Goal: Transaction & Acquisition: Purchase product/service

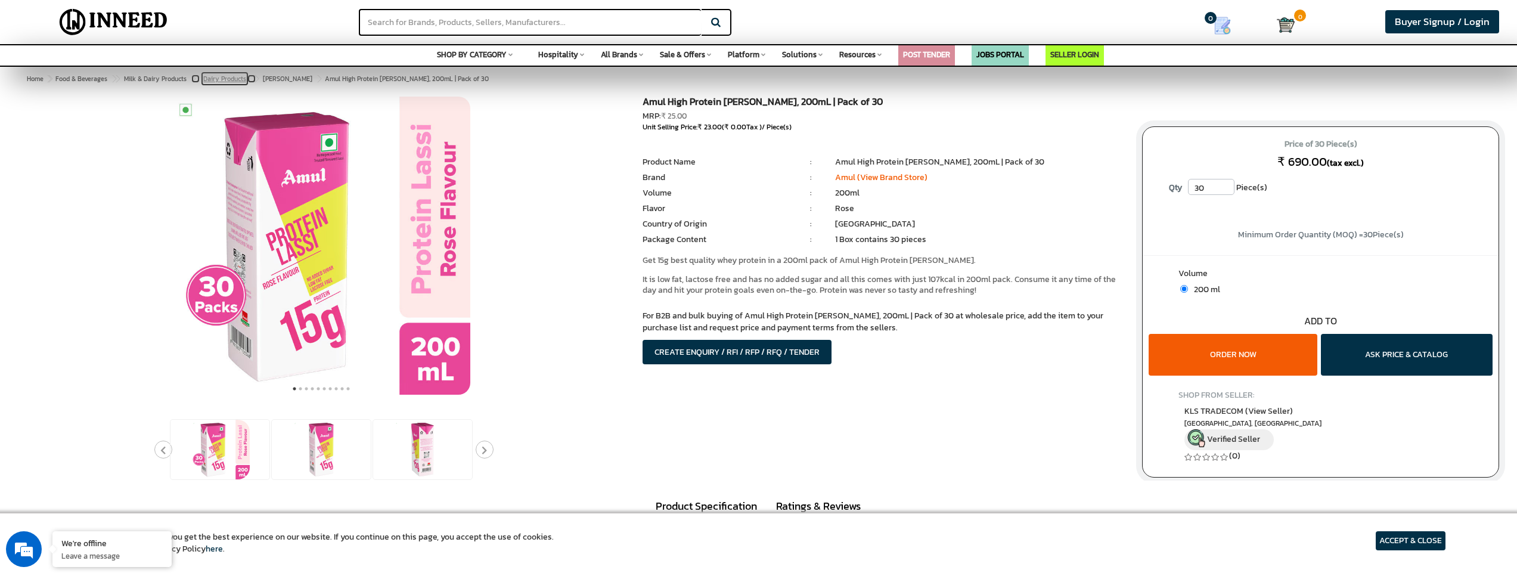
click at [240, 80] on span "Dairy Products" at bounding box center [224, 79] width 43 height 10
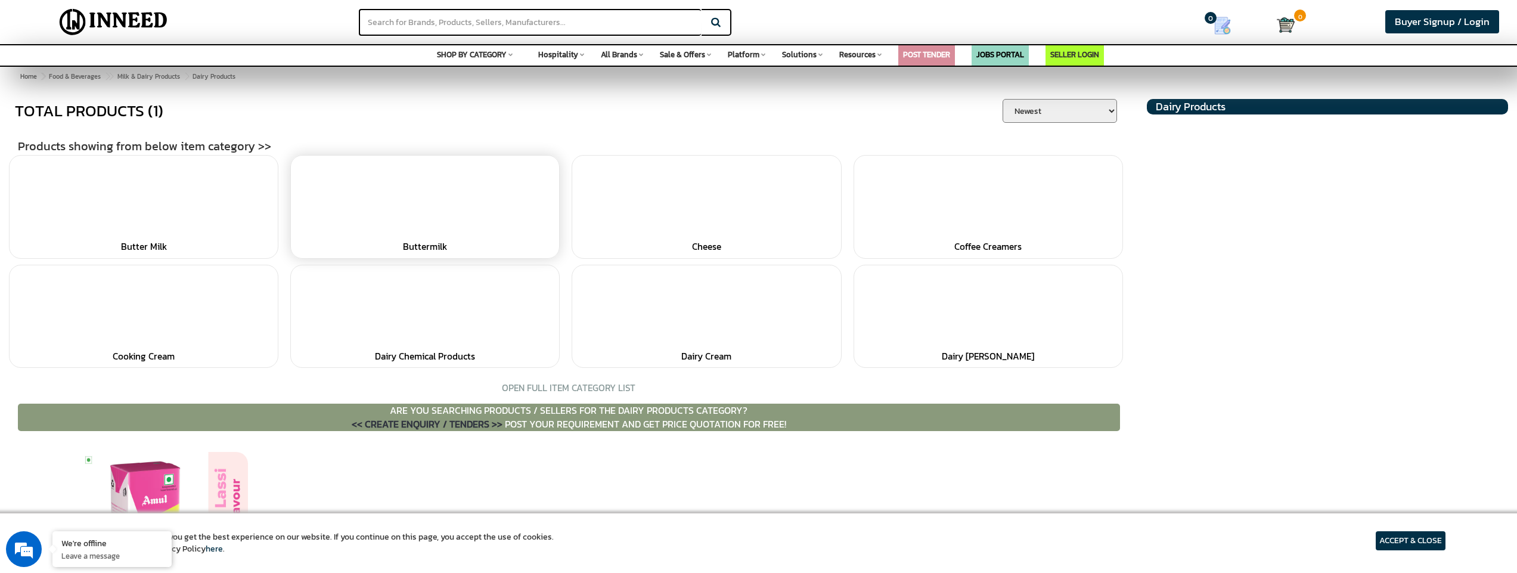
scroll to position [1, 0]
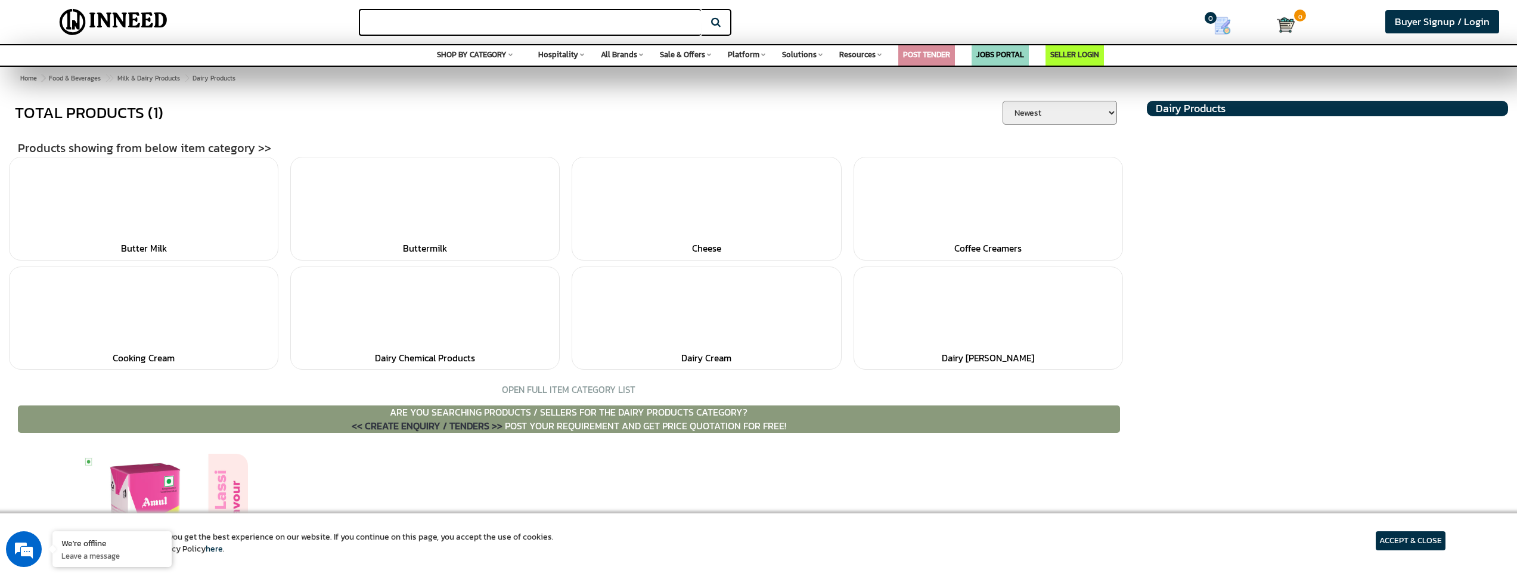
click at [582, 25] on input "text" at bounding box center [530, 22] width 342 height 27
paste input "Amul High Protein Plain Lassi, 200 mL"
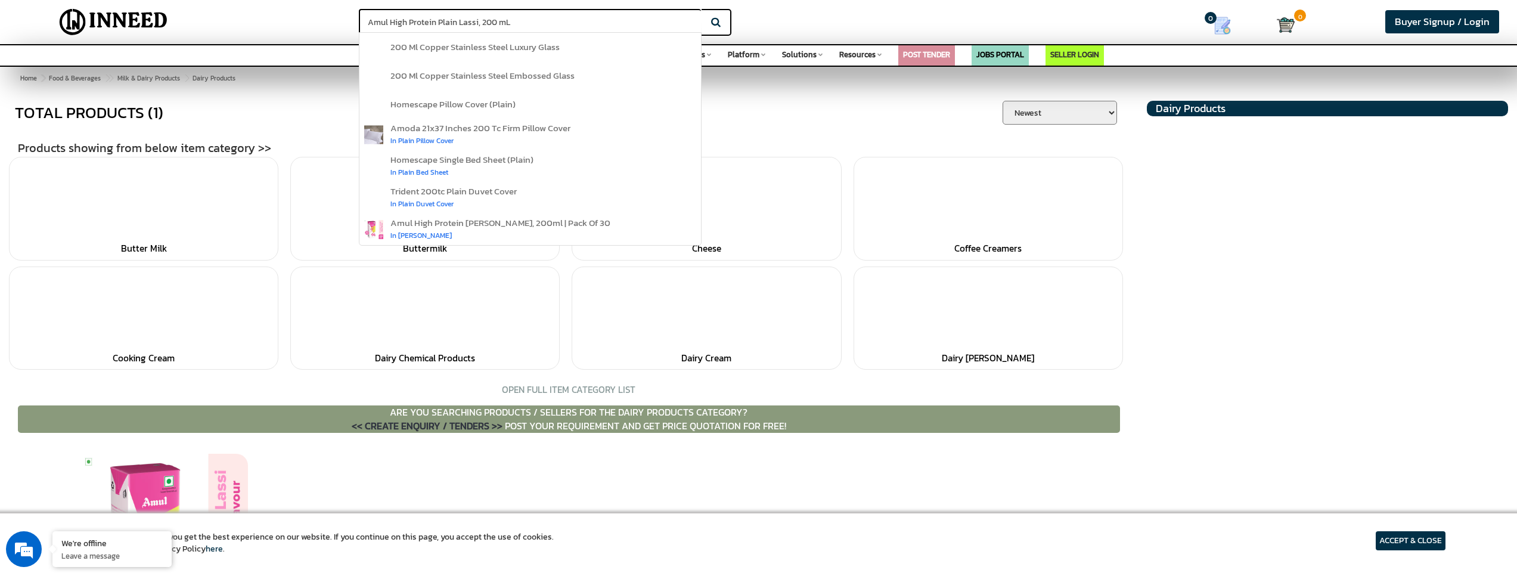
type input "Amul High Protein Plain Lassi, 200 mL"
click at [702, 9] on button "Search" at bounding box center [717, 22] width 30 height 27
